Goal: Find specific page/section: Find specific page/section

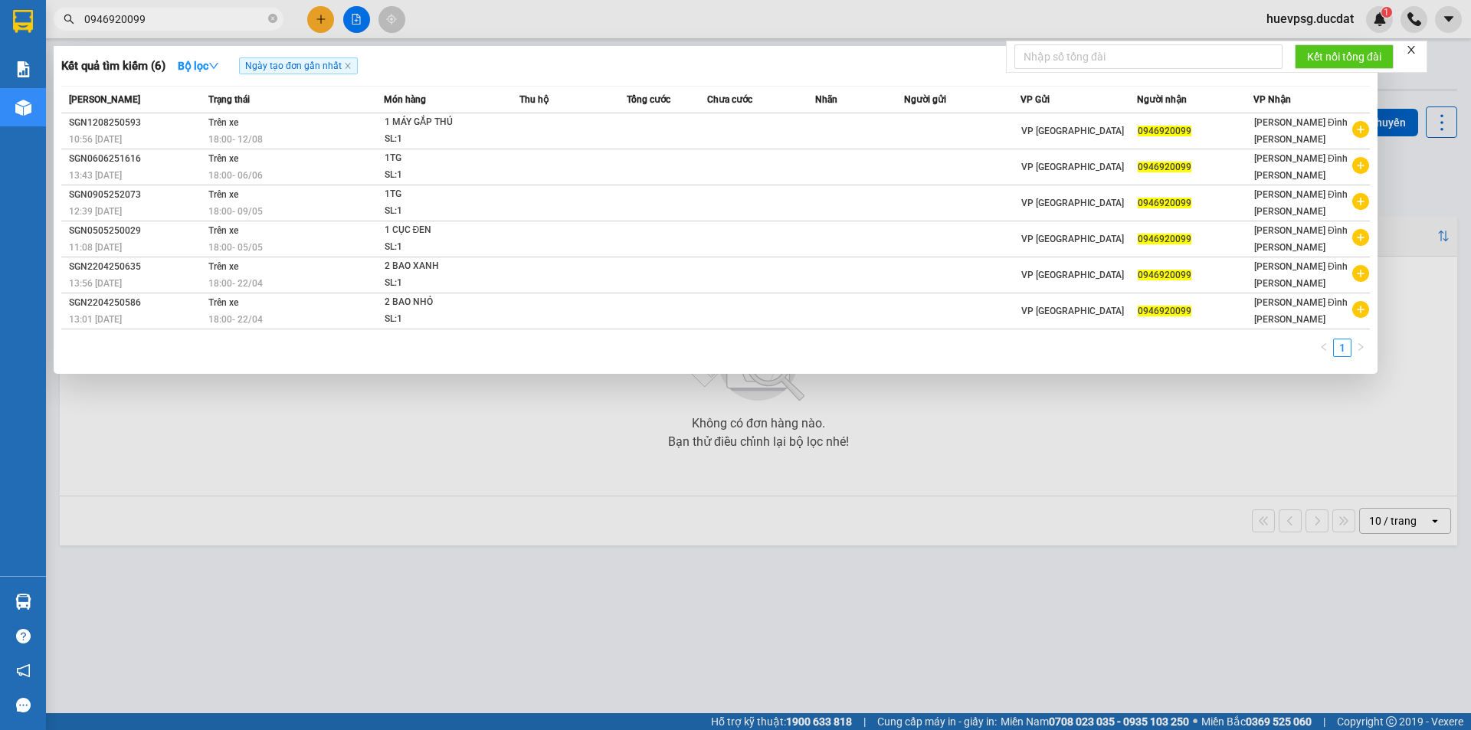
click at [271, 23] on icon "close-circle" at bounding box center [272, 18] width 9 height 9
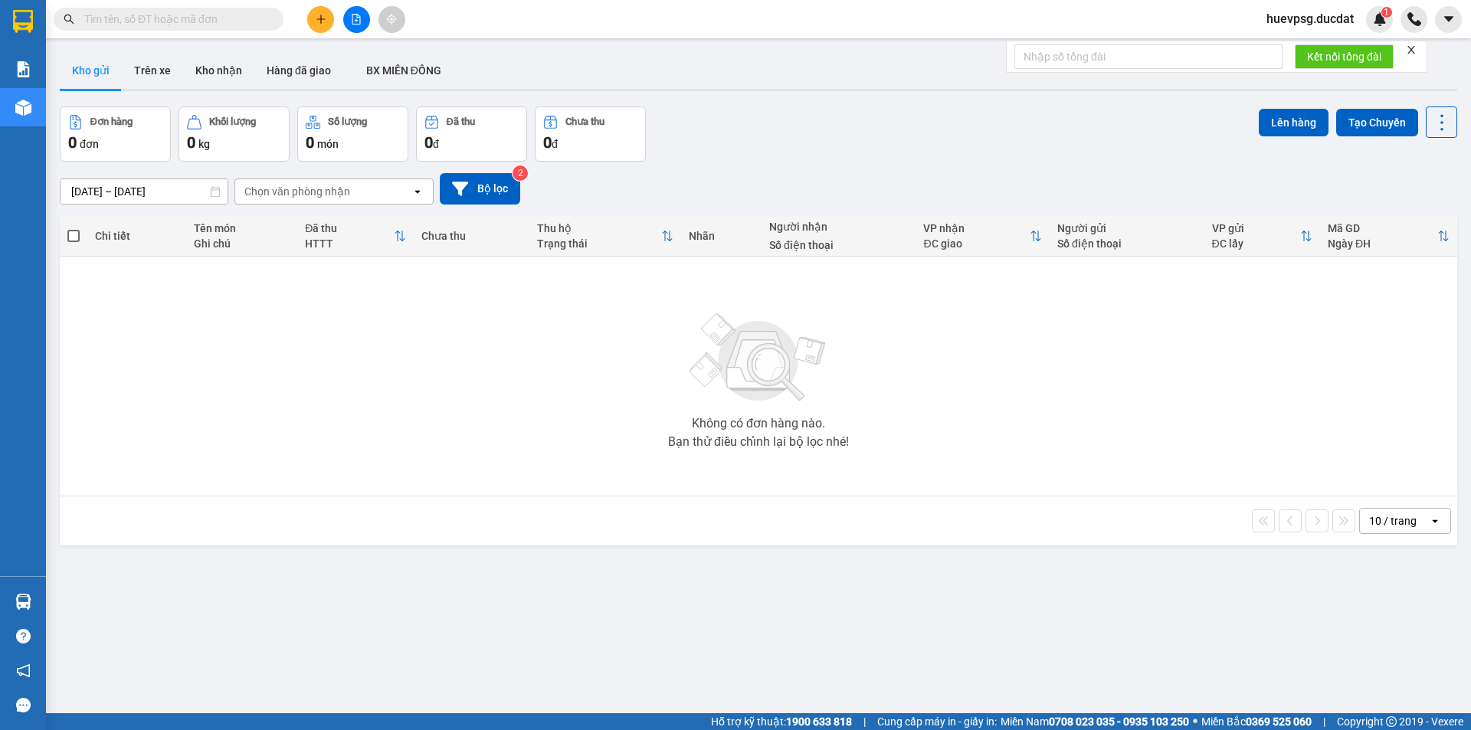
click at [228, 26] on input "text" at bounding box center [174, 19] width 181 height 17
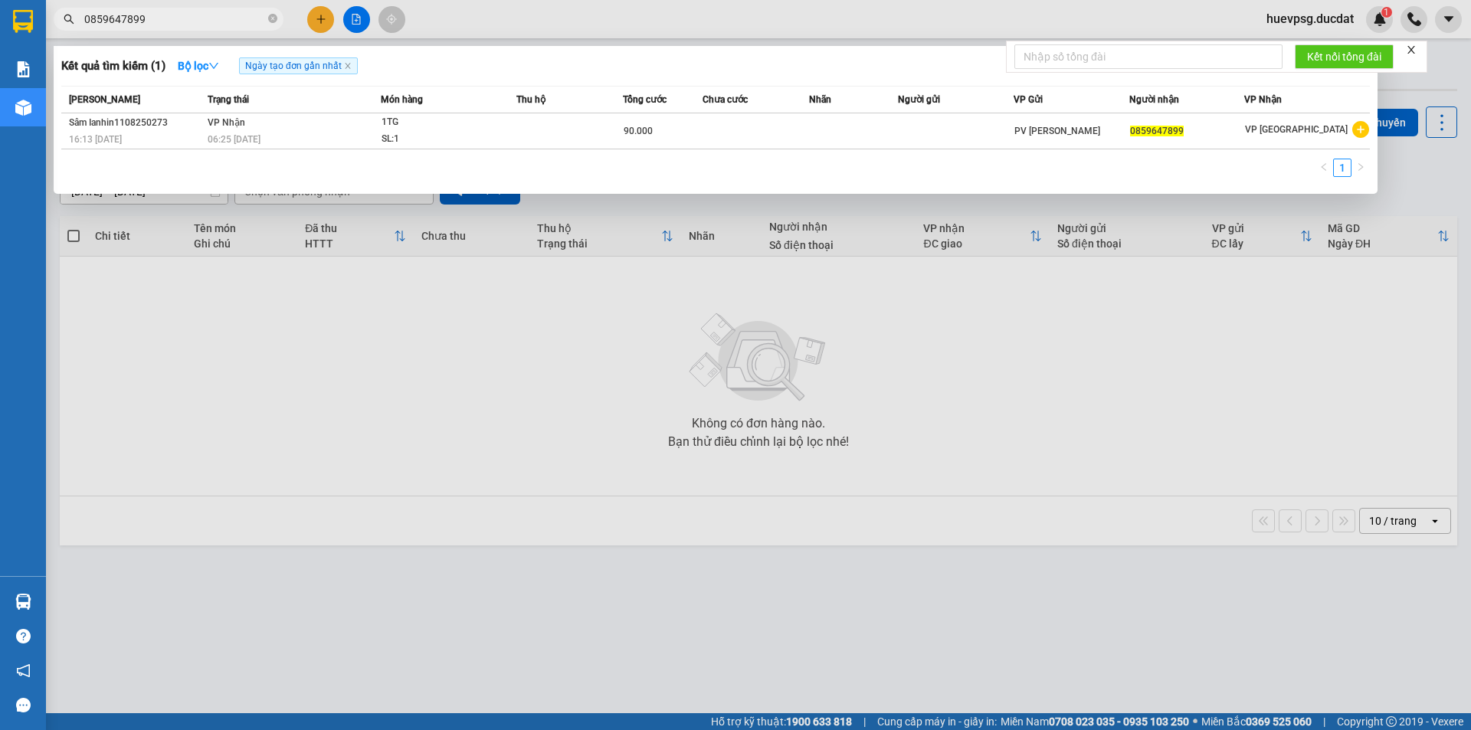
type input "0859647899"
click at [270, 20] on icon "close-circle" at bounding box center [272, 18] width 9 height 9
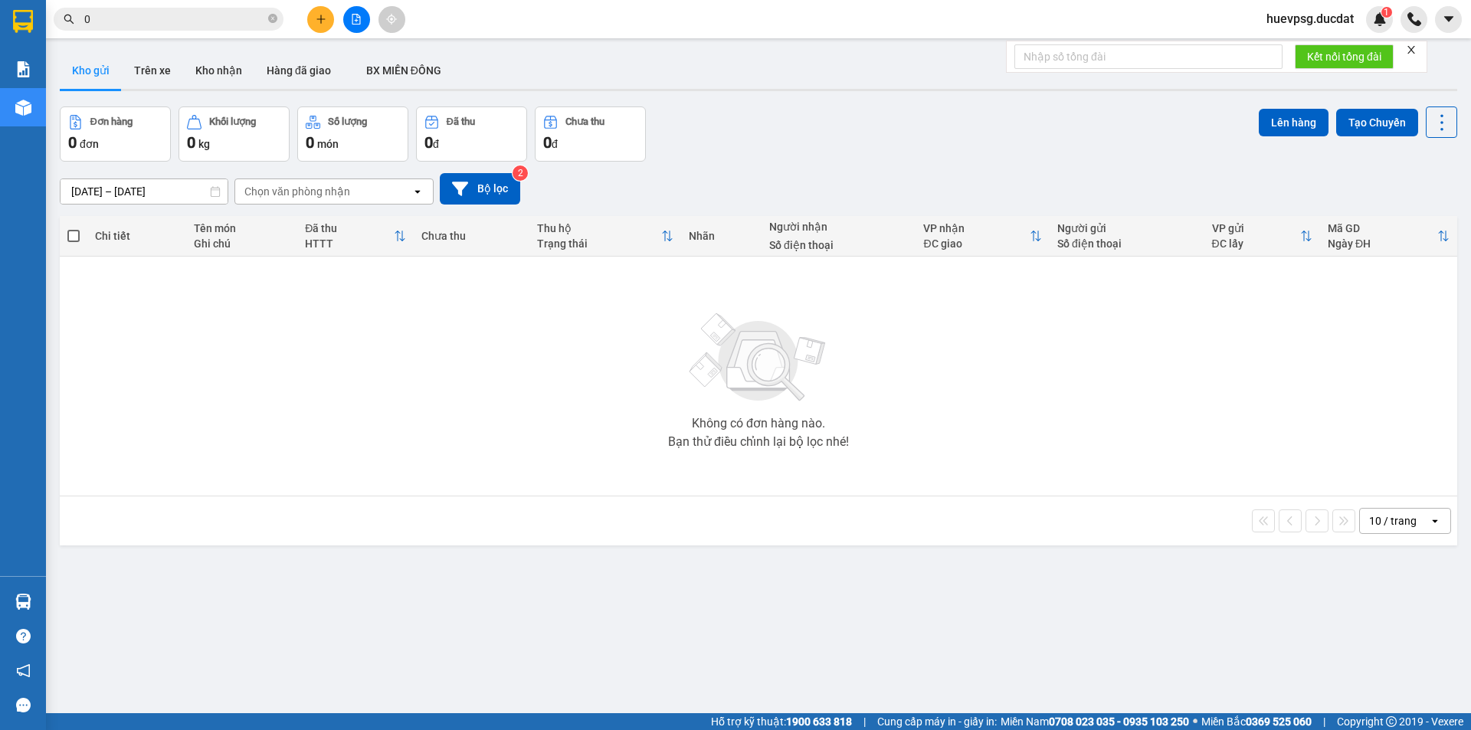
paste input "964342779"
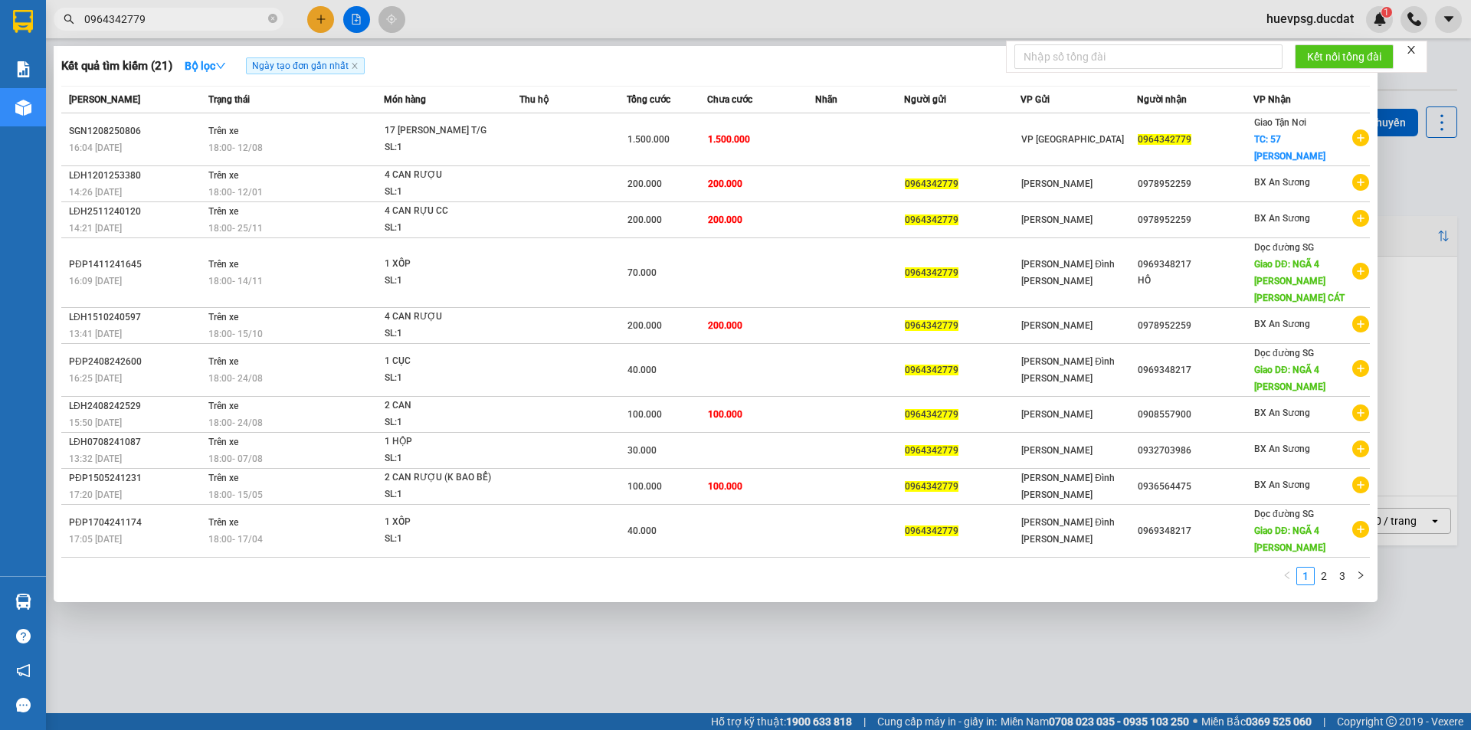
type input "0964342779"
click at [272, 21] on icon "close-circle" at bounding box center [272, 18] width 9 height 9
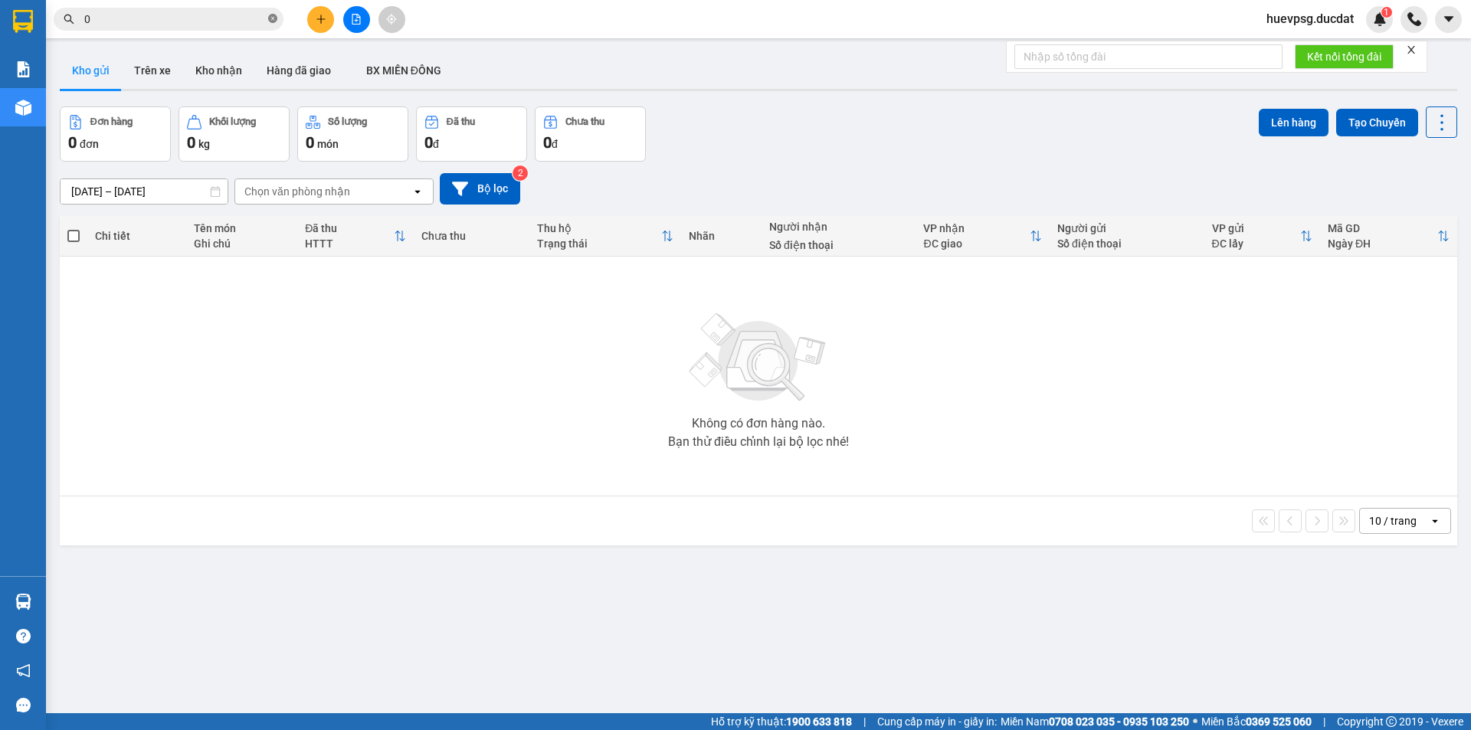
paste input "964342779"
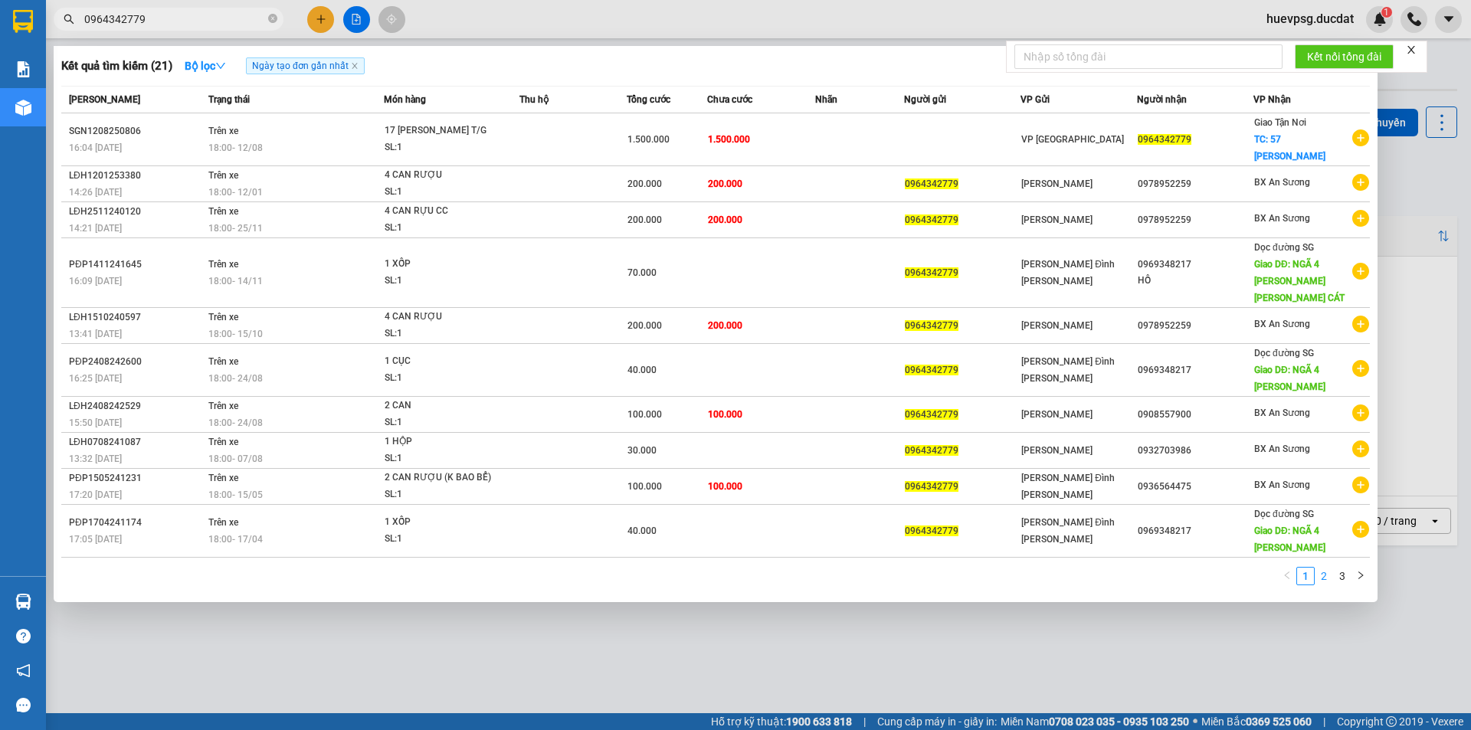
type input "0964342779"
click at [1327, 568] on link "2" at bounding box center [1323, 576] width 17 height 17
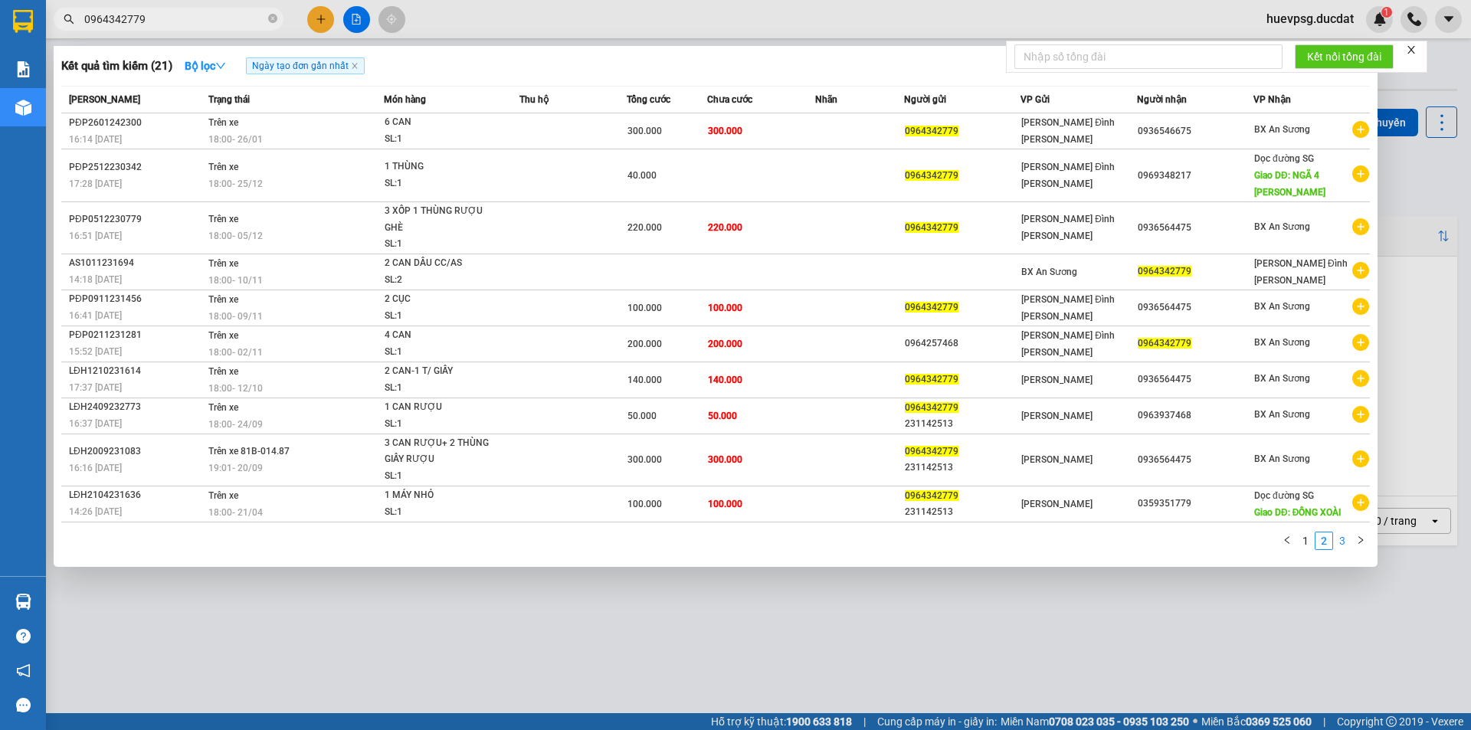
click at [1346, 541] on link "3" at bounding box center [1342, 540] width 17 height 17
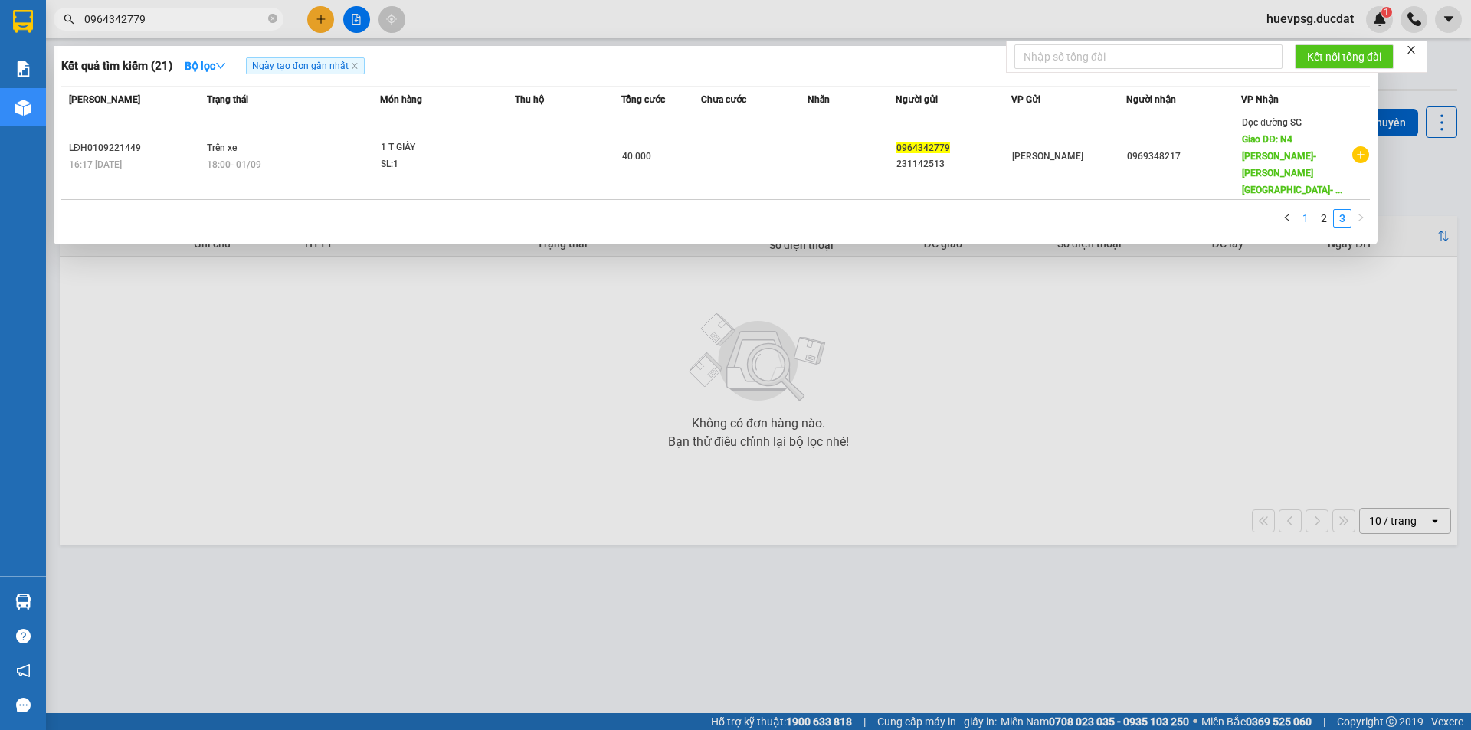
click at [1302, 210] on link "1" at bounding box center [1305, 218] width 17 height 17
